Goal: Task Accomplishment & Management: Complete application form

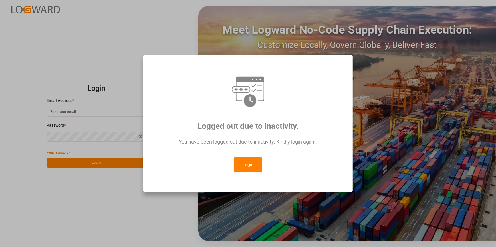
type input "amitkumar.prajapati@jamindustries.com"
click at [249, 164] on button "Login" at bounding box center [248, 164] width 29 height 15
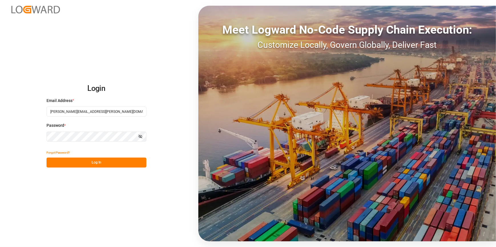
drag, startPoint x: 116, startPoint y: 163, endPoint x: 120, endPoint y: 163, distance: 3.7
click at [116, 163] on button "Log In" at bounding box center [97, 163] width 100 height 10
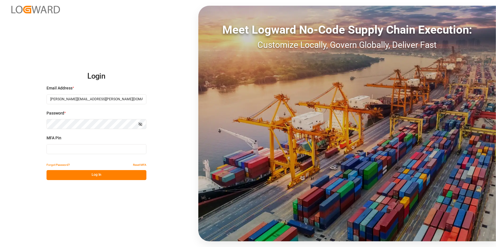
click at [102, 150] on input at bounding box center [97, 149] width 100 height 10
type input "935257"
click at [93, 176] on button "Log In" at bounding box center [97, 175] width 100 height 10
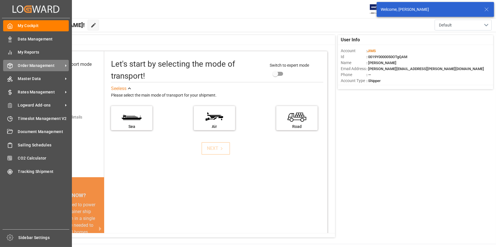
click at [44, 66] on span "Order Management" at bounding box center [40, 66] width 45 height 6
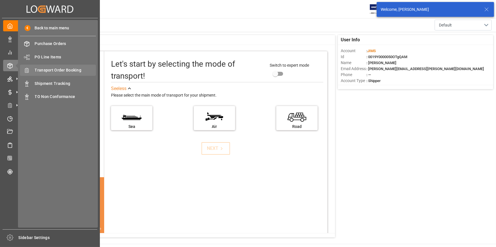
click at [63, 71] on span "Transport Order Booking" at bounding box center [65, 70] width 61 height 6
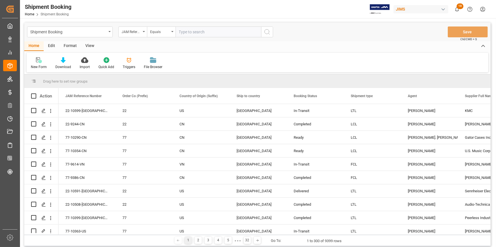
click at [193, 32] on input "text" at bounding box center [218, 32] width 86 height 11
type input "22-9930-CN"
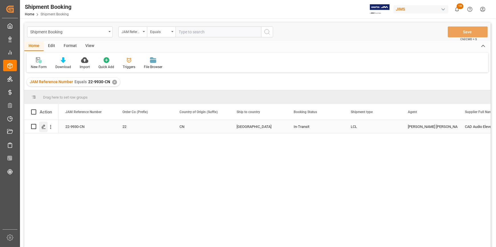
click at [43, 128] on icon "Press SPACE to select this row." at bounding box center [43, 127] width 5 height 5
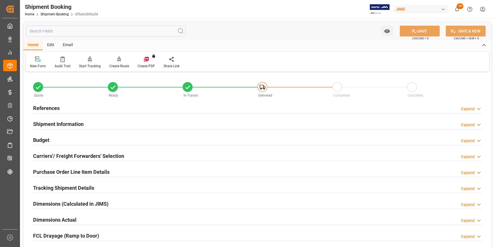
click at [137, 105] on div "References Expand" at bounding box center [257, 107] width 449 height 11
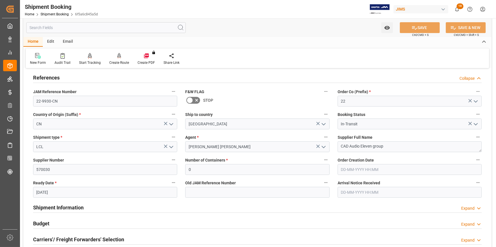
scroll to position [78, 0]
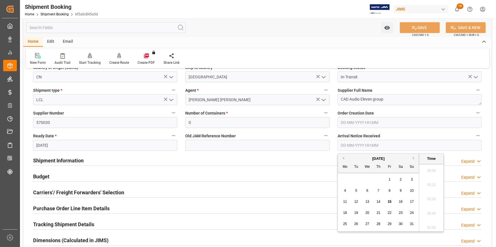
click at [354, 145] on input "text" at bounding box center [410, 145] width 144 height 11
click at [388, 201] on span "15" at bounding box center [389, 202] width 4 height 4
type input "15-08-2025 00:00"
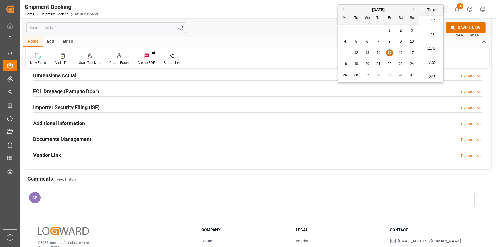
scroll to position [259, 0]
click at [143, 138] on div "Documents Management Expand" at bounding box center [257, 138] width 449 height 11
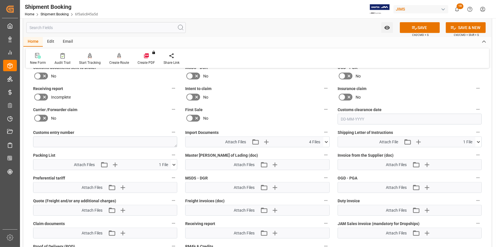
scroll to position [389, 0]
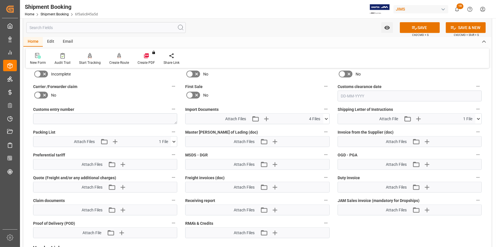
click at [326, 118] on icon at bounding box center [326, 119] width 3 height 2
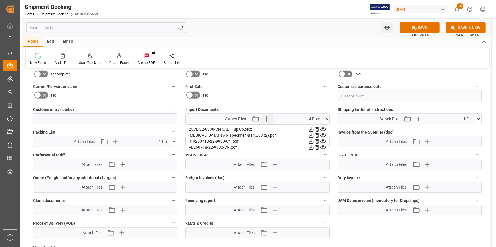
click at [267, 117] on icon "button" at bounding box center [265, 118] width 9 height 9
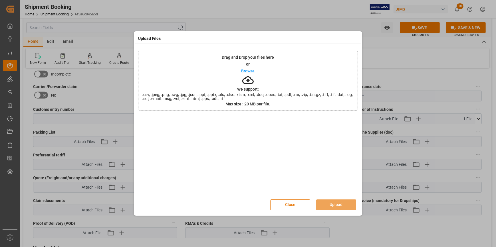
click at [250, 70] on p "Browse" at bounding box center [247, 71] width 13 height 4
drag, startPoint x: 340, startPoint y: 205, endPoint x: 342, endPoint y: 205, distance: 3.0
click at [340, 204] on button "Upload" at bounding box center [336, 205] width 40 height 11
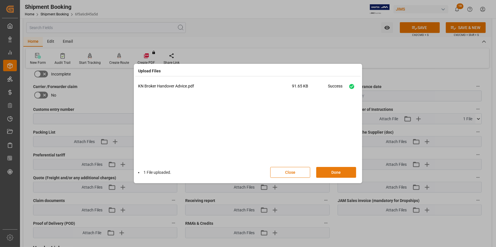
click at [335, 171] on button "Done" at bounding box center [336, 172] width 40 height 11
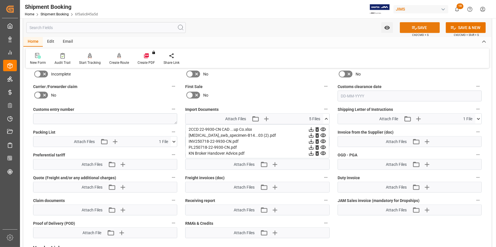
click at [415, 29] on icon at bounding box center [414, 28] width 6 height 6
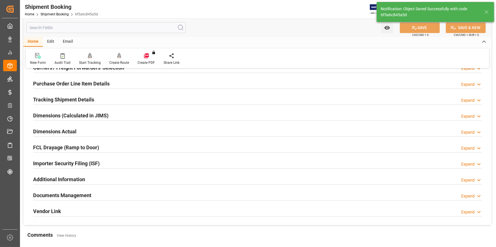
scroll to position [130, 0]
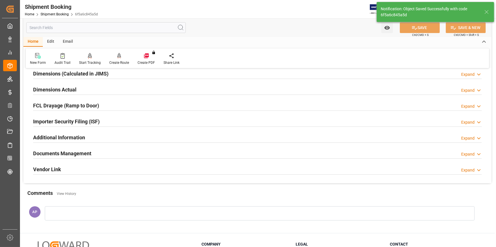
click at [123, 150] on div "Documents Management Expand" at bounding box center [257, 153] width 449 height 11
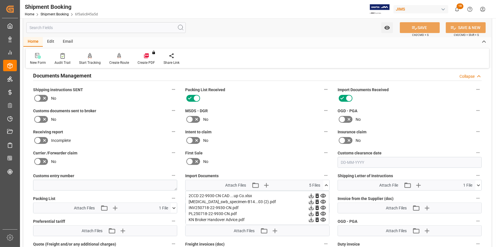
scroll to position [234, 0]
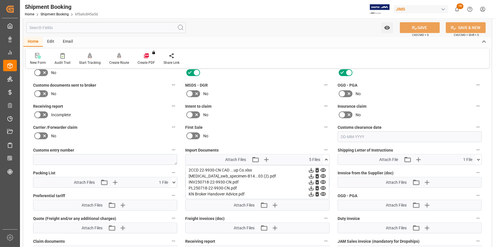
click at [44, 93] on icon at bounding box center [44, 94] width 3 height 3
click at [0, 0] on input "checkbox" at bounding box center [0, 0] width 0 height 0
click at [416, 27] on icon at bounding box center [414, 28] width 6 height 6
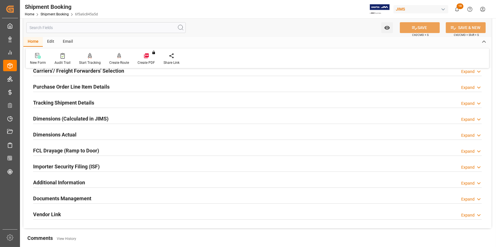
scroll to position [77, 0]
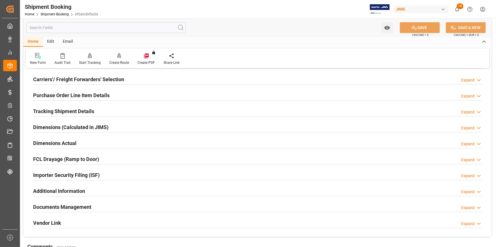
click at [99, 108] on div "Tracking Shipment Details Expand" at bounding box center [257, 111] width 449 height 11
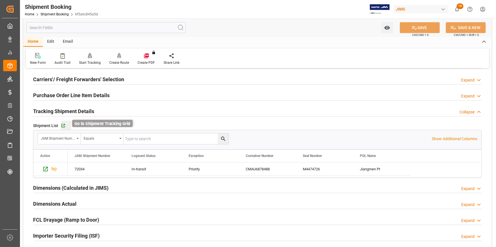
click at [63, 125] on icon "button" at bounding box center [63, 126] width 4 height 4
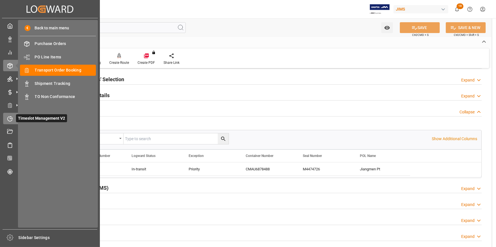
click at [10, 119] on icon at bounding box center [11, 117] width 2 height 2
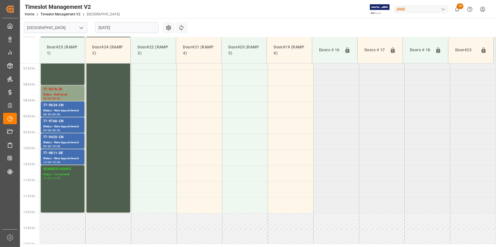
scroll to position [224, 0]
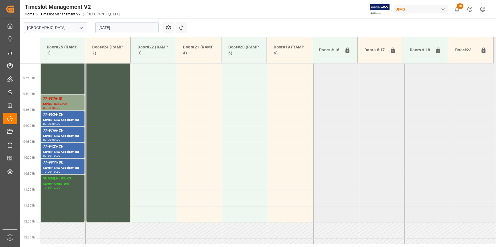
click at [82, 29] on icon "open menu" at bounding box center [81, 28] width 7 height 7
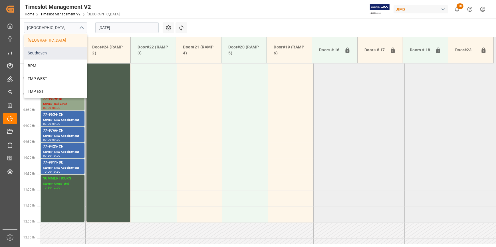
click at [62, 55] on div "Southaven" at bounding box center [55, 53] width 63 height 13
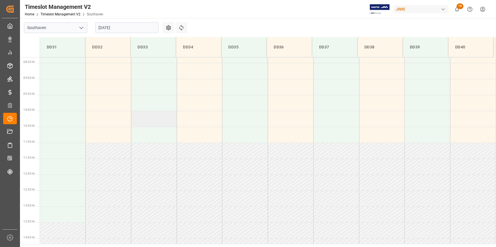
scroll to position [311, 0]
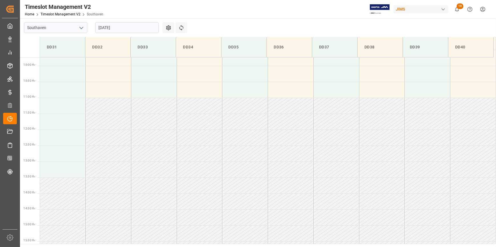
click at [118, 26] on input "15-08-2025" at bounding box center [126, 27] width 63 height 11
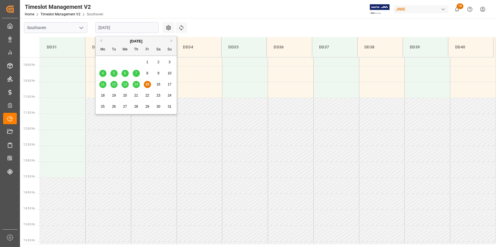
click at [102, 96] on span "18" at bounding box center [103, 96] width 4 height 4
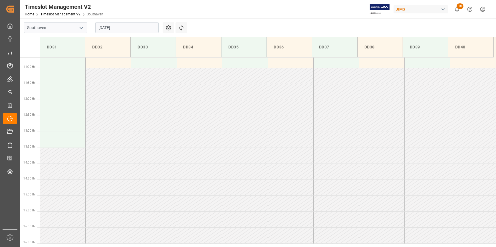
scroll to position [348, 0]
click at [124, 30] on input "18-08-2025" at bounding box center [126, 27] width 63 height 11
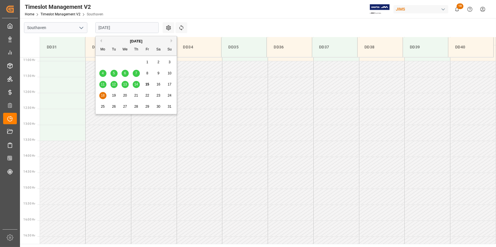
click at [114, 94] on span "19" at bounding box center [114, 96] width 4 height 4
click at [125, 28] on input "19-08-2025" at bounding box center [126, 27] width 63 height 11
click at [135, 85] on span "14" at bounding box center [136, 84] width 4 height 4
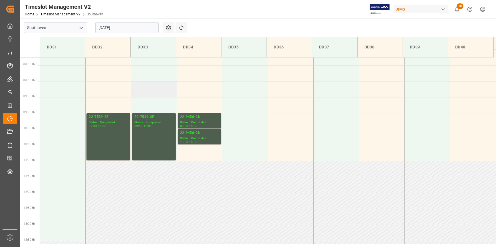
scroll to position [244, 0]
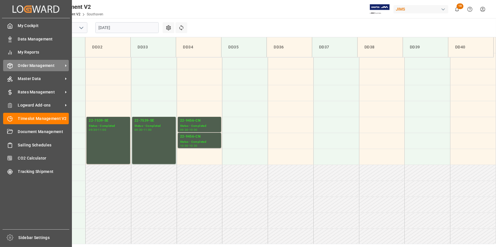
click at [43, 65] on span "Order Management" at bounding box center [40, 66] width 45 height 6
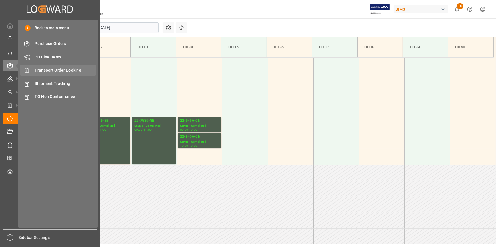
click at [67, 70] on span "Transport Order Booking" at bounding box center [65, 70] width 61 height 6
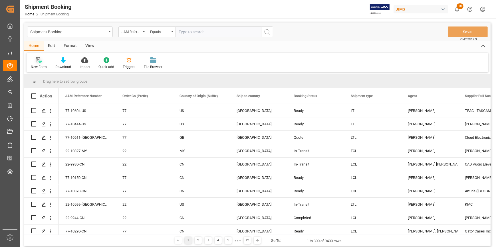
click at [38, 60] on icon at bounding box center [39, 60] width 6 height 6
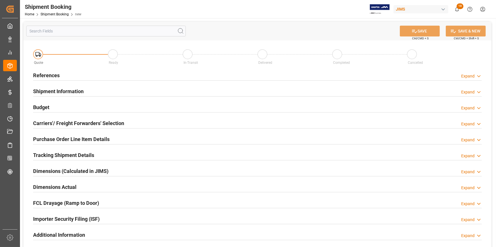
click at [114, 74] on div "References Expand" at bounding box center [257, 75] width 449 height 11
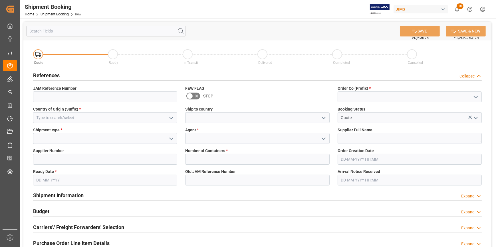
click at [473, 95] on icon "open menu" at bounding box center [475, 97] width 7 height 7
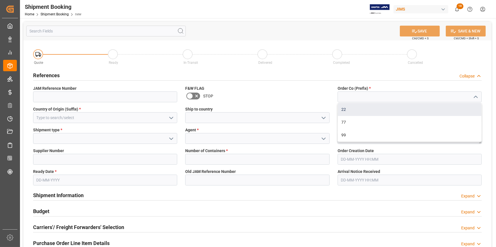
click at [429, 109] on div "22" at bounding box center [410, 109] width 144 height 13
type input "22"
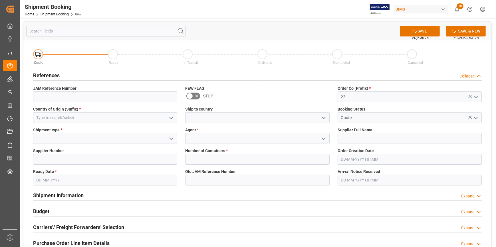
click at [173, 118] on icon "open menu" at bounding box center [171, 118] width 7 height 7
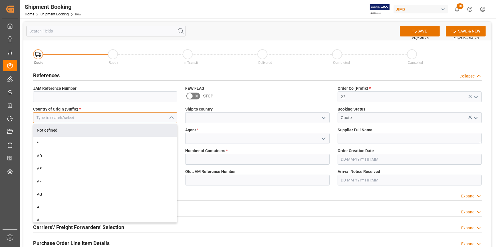
click at [99, 118] on input at bounding box center [105, 117] width 144 height 11
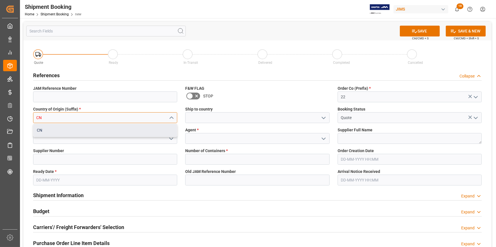
click at [101, 131] on div "CN" at bounding box center [105, 130] width 144 height 13
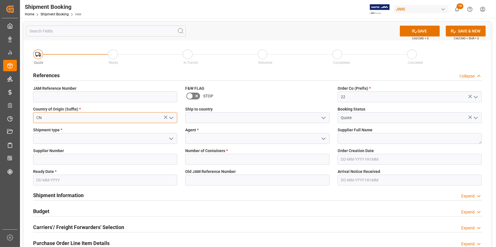
type input "CN"
click at [325, 118] on icon "open menu" at bounding box center [323, 118] width 7 height 7
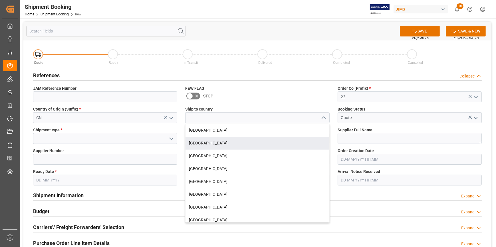
drag, startPoint x: 235, startPoint y: 142, endPoint x: 242, endPoint y: 139, distance: 7.4
click at [235, 142] on div "[GEOGRAPHIC_DATA]" at bounding box center [257, 143] width 144 height 13
type input "[GEOGRAPHIC_DATA]"
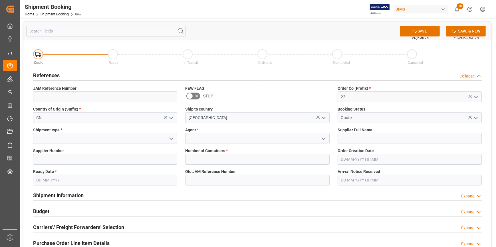
click at [171, 137] on icon "open menu" at bounding box center [171, 139] width 7 height 7
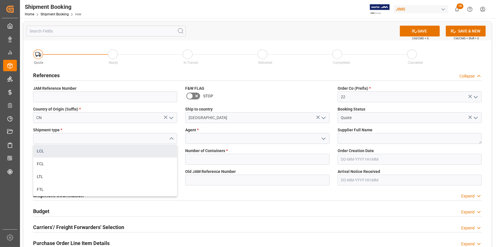
click at [93, 151] on div "LCL" at bounding box center [105, 151] width 144 height 13
type input "LCL"
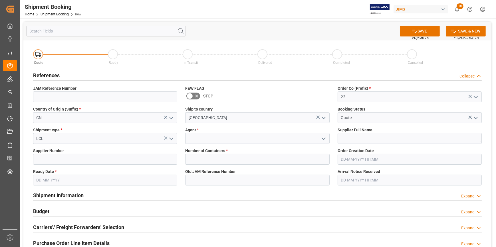
click at [321, 136] on icon "open menu" at bounding box center [323, 139] width 7 height 7
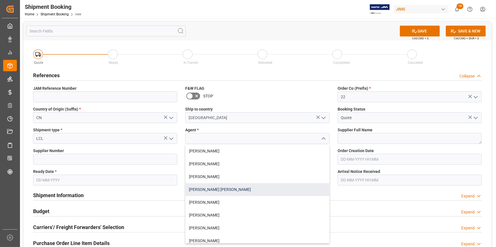
click at [237, 185] on div "[PERSON_NAME] [PERSON_NAME]" at bounding box center [257, 189] width 144 height 13
type input "[PERSON_NAME] [PERSON_NAME]"
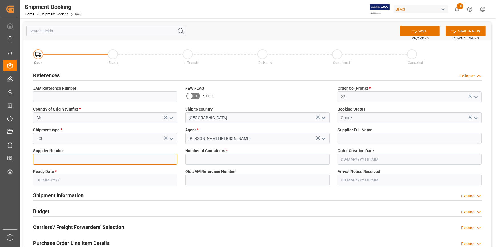
click at [70, 156] on input at bounding box center [105, 159] width 144 height 11
paste input "730572"
type input "730572"
click at [343, 140] on textarea at bounding box center [410, 138] width 144 height 11
paste textarea "CAD Guangzhou FTD Audio Electronics Ltd"
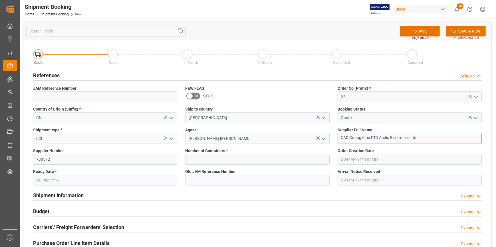
type textarea "CAD Guangzhou FTD Audio Electronics Ltd"
click at [59, 180] on input "text" at bounding box center [105, 180] width 144 height 11
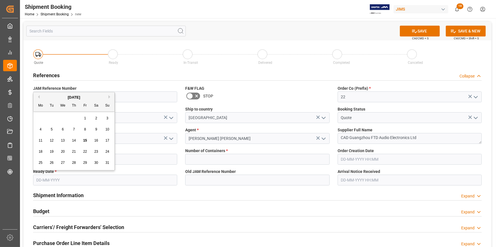
click at [109, 96] on button "Next Month" at bounding box center [109, 96] width 3 height 3
click at [109, 97] on button "Next Month" at bounding box center [109, 96] width 3 height 3
click at [72, 150] on span "20" at bounding box center [74, 152] width 4 height 4
type input "[DATE]"
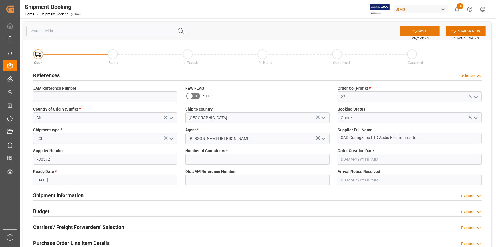
click at [418, 30] on button "SAVE" at bounding box center [420, 31] width 40 height 11
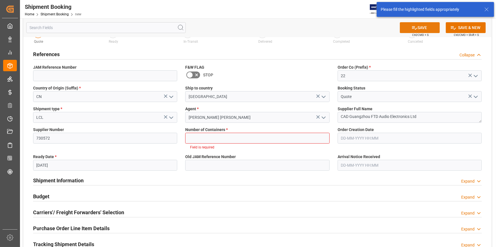
scroll to position [26, 0]
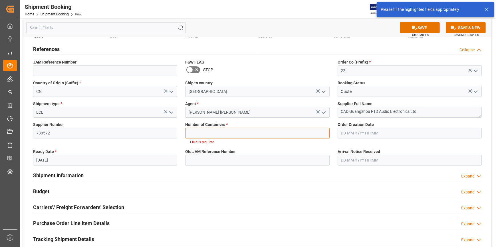
click at [235, 134] on input "text" at bounding box center [257, 133] width 144 height 11
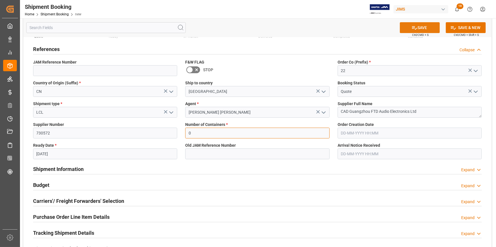
type input "0"
click at [420, 28] on button "SAVE" at bounding box center [420, 27] width 40 height 11
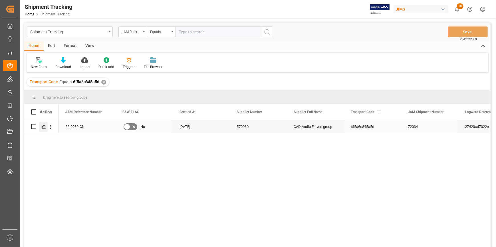
click at [44, 127] on icon "Press SPACE to select this row." at bounding box center [43, 127] width 5 height 5
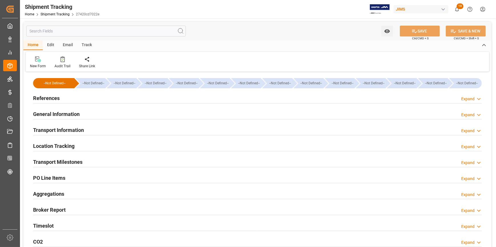
type input "04-07-2025"
click at [93, 99] on div "References Expand" at bounding box center [257, 97] width 449 height 11
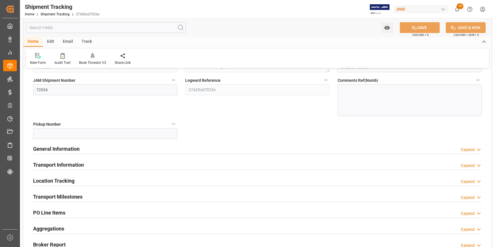
drag, startPoint x: 141, startPoint y: 146, endPoint x: 147, endPoint y: 148, distance: 5.9
click at [141, 146] on div "General Information Expand" at bounding box center [257, 148] width 449 height 11
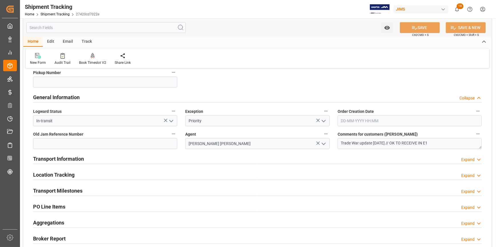
scroll to position [130, 0]
click at [151, 160] on div "Transport Information Expand" at bounding box center [257, 158] width 449 height 11
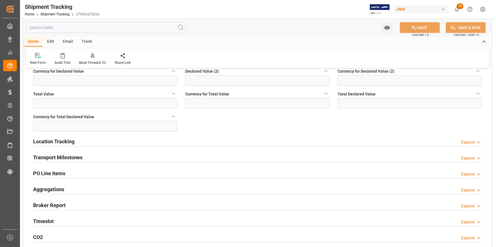
scroll to position [415, 0]
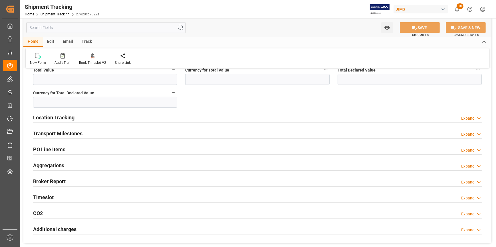
click at [114, 134] on div "Transport Milestones Expand" at bounding box center [257, 133] width 449 height 11
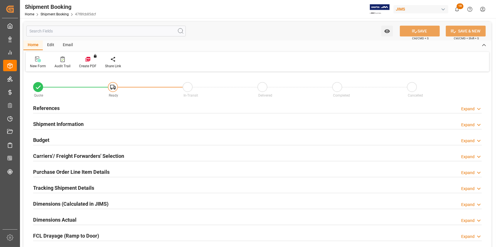
type input "0"
type input "[DATE]"
click at [125, 109] on div "References Expand" at bounding box center [257, 107] width 449 height 11
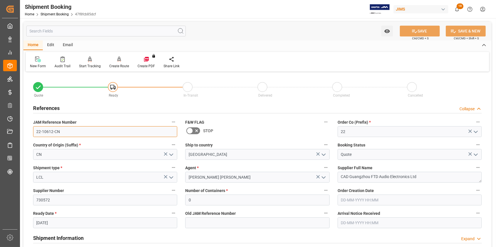
drag, startPoint x: 62, startPoint y: 132, endPoint x: 60, endPoint y: 135, distance: 3.6
click at [27, 128] on div "Quote Ready In-Transit Delivered Completed Cancelled References Collapse JAM Re…" at bounding box center [257, 250] width 468 height 355
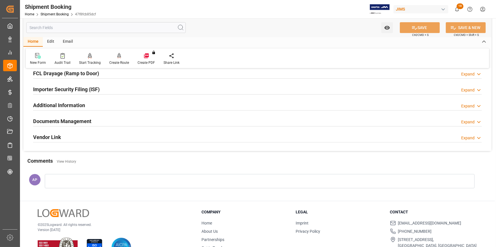
scroll to position [294, 0]
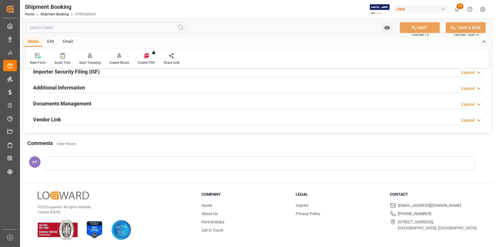
click at [106, 168] on div at bounding box center [260, 164] width 430 height 14
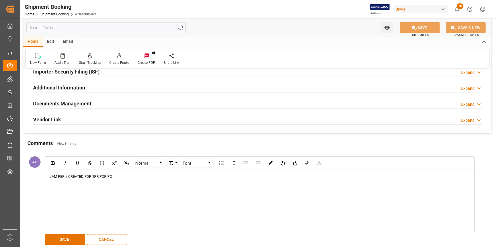
click at [122, 180] on div "JAM REF # CREATED FOR 1PR FOR PO-" at bounding box center [259, 201] width 429 height 62
click at [122, 177] on div "JAM REF # CREATED FOR 1PR FOR PO-" at bounding box center [260, 177] width 420 height 6
click at [63, 238] on button "SAVE" at bounding box center [65, 240] width 40 height 11
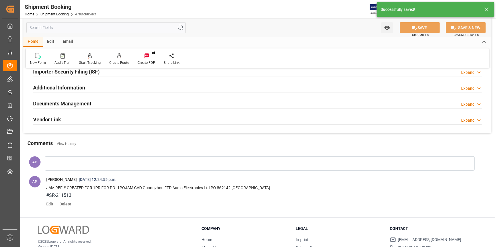
click at [47, 186] on p "JAM REF # CREATED FOR 1PR FOR PO- 1POJAM CAD Guangzhou FTD Audio Electronics Lt…" at bounding box center [254, 188] width 417 height 7
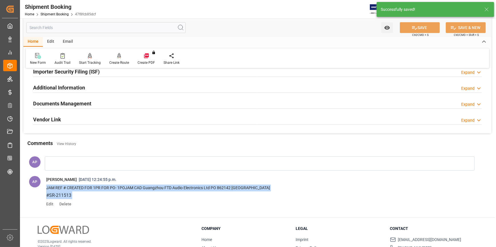
drag, startPoint x: 47, startPoint y: 187, endPoint x: 75, endPoint y: 194, distance: 29.3
click at [75, 194] on div "JAM REF # CREATED FOR 1PR FOR PO- 1POJAM CAD Guangzhou FTD Audio Electronics Lt…" at bounding box center [254, 192] width 417 height 15
copy div "JAM REF # CREATED FOR 1PR FOR PO- 1POJAM CAD Guangzhou FTD Audio Electronics Lt…"
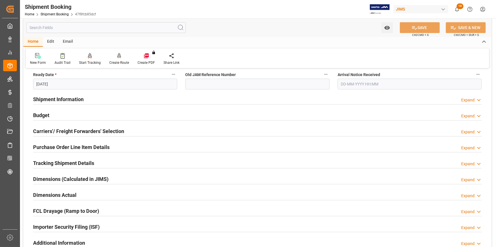
scroll to position [113, 0]
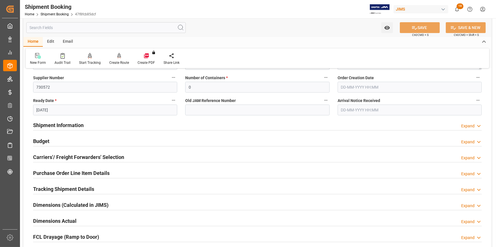
click at [102, 187] on div "Tracking Shipment Details Expand" at bounding box center [257, 188] width 449 height 11
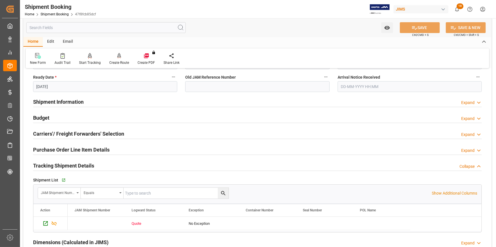
scroll to position [165, 0]
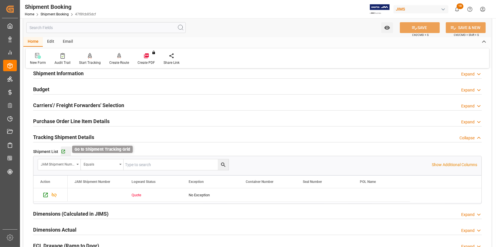
click at [65, 152] on icon "button" at bounding box center [63, 152] width 5 height 5
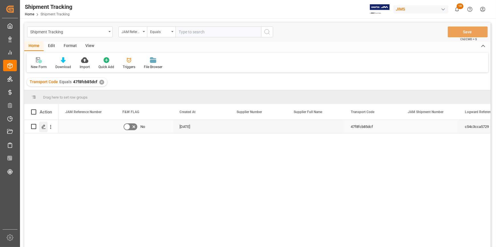
click at [43, 127] on polygon "Press SPACE to select this row." at bounding box center [43, 126] width 3 height 3
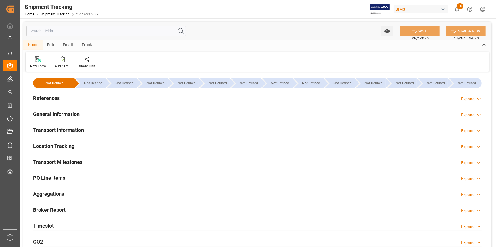
type input "[DATE]"
click at [100, 102] on div "References Expand" at bounding box center [257, 97] width 449 height 11
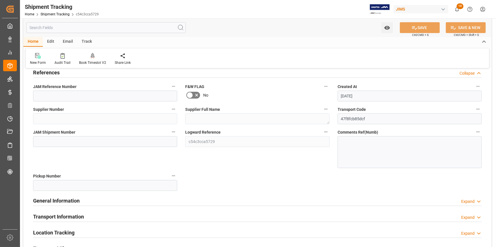
scroll to position [52, 0]
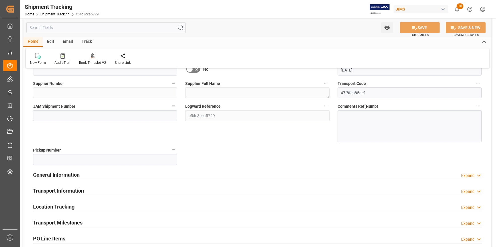
click at [157, 177] on div "General Information Expand" at bounding box center [257, 174] width 449 height 11
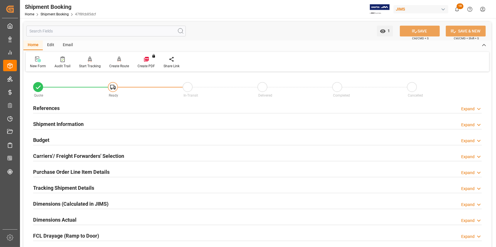
scroll to position [26, 0]
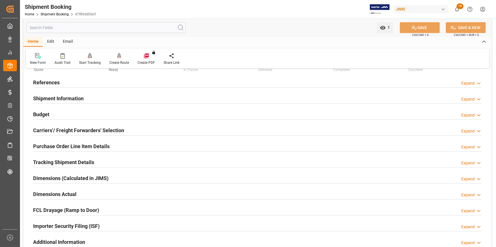
click at [117, 163] on div "Tracking Shipment Details Expand" at bounding box center [257, 162] width 449 height 11
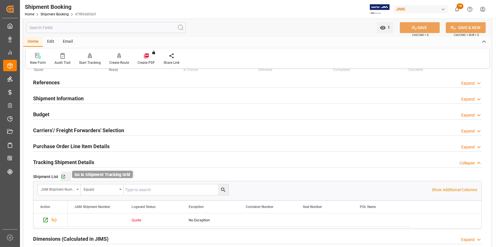
click at [62, 175] on icon "button" at bounding box center [63, 177] width 5 height 5
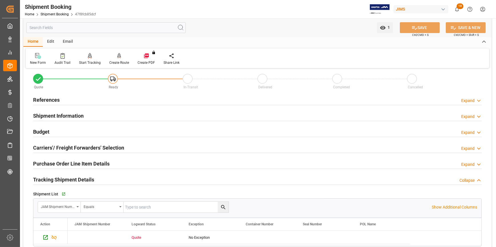
scroll to position [0, 0]
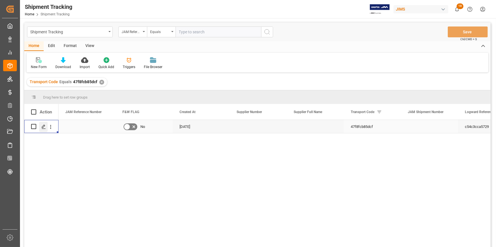
click at [42, 128] on icon "Press SPACE to select this row." at bounding box center [43, 127] width 5 height 5
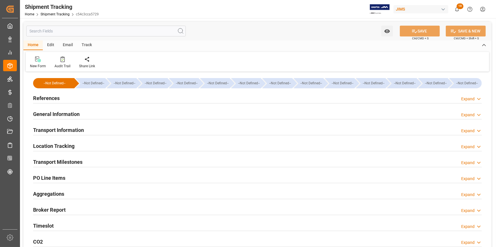
type input "[DATE]"
click at [122, 101] on div "References Expand" at bounding box center [257, 97] width 449 height 11
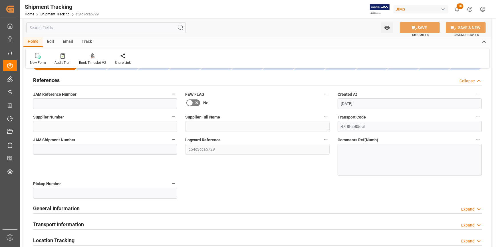
scroll to position [26, 0]
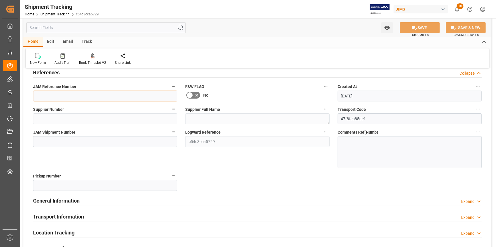
click at [83, 97] on input at bounding box center [105, 96] width 144 height 11
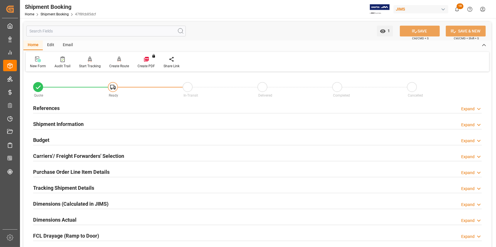
click at [116, 181] on div "Tracking Shipment Details Expand" at bounding box center [257, 188] width 456 height 16
drag, startPoint x: 121, startPoint y: 185, endPoint x: 124, endPoint y: 184, distance: 3.2
click at [121, 185] on div "Tracking Shipment Details Expand" at bounding box center [257, 187] width 449 height 11
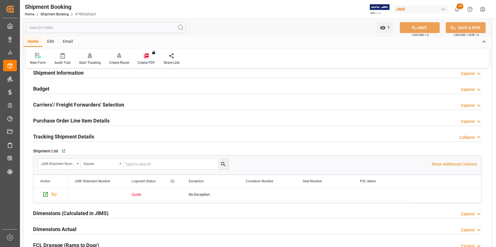
scroll to position [52, 0]
